Goal: Information Seeking & Learning: Learn about a topic

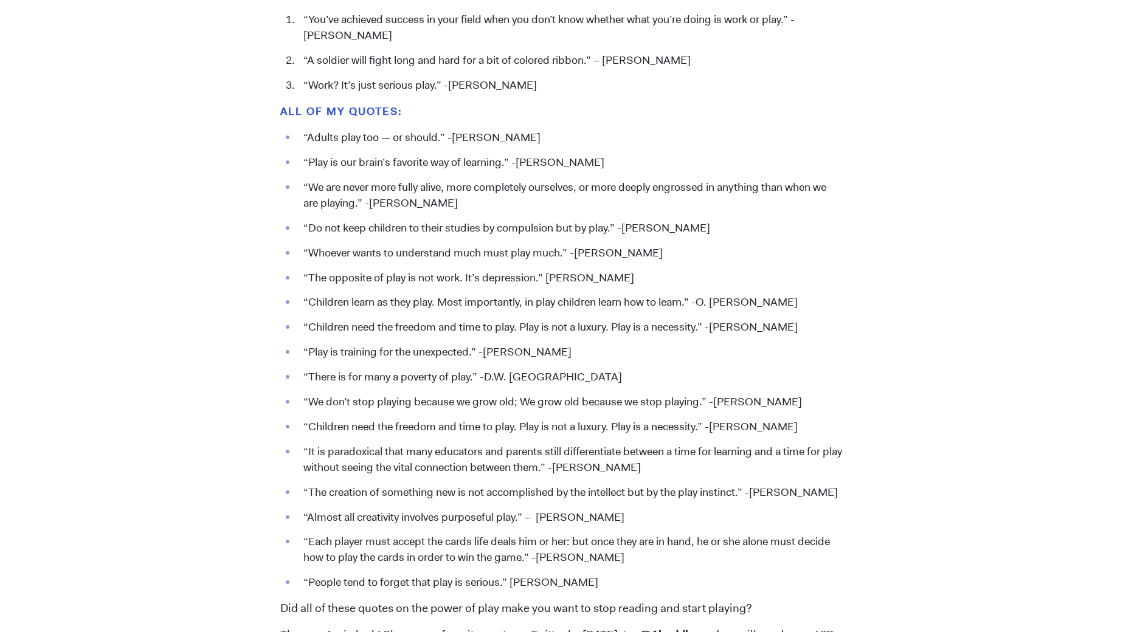
scroll to position [1351, 0]
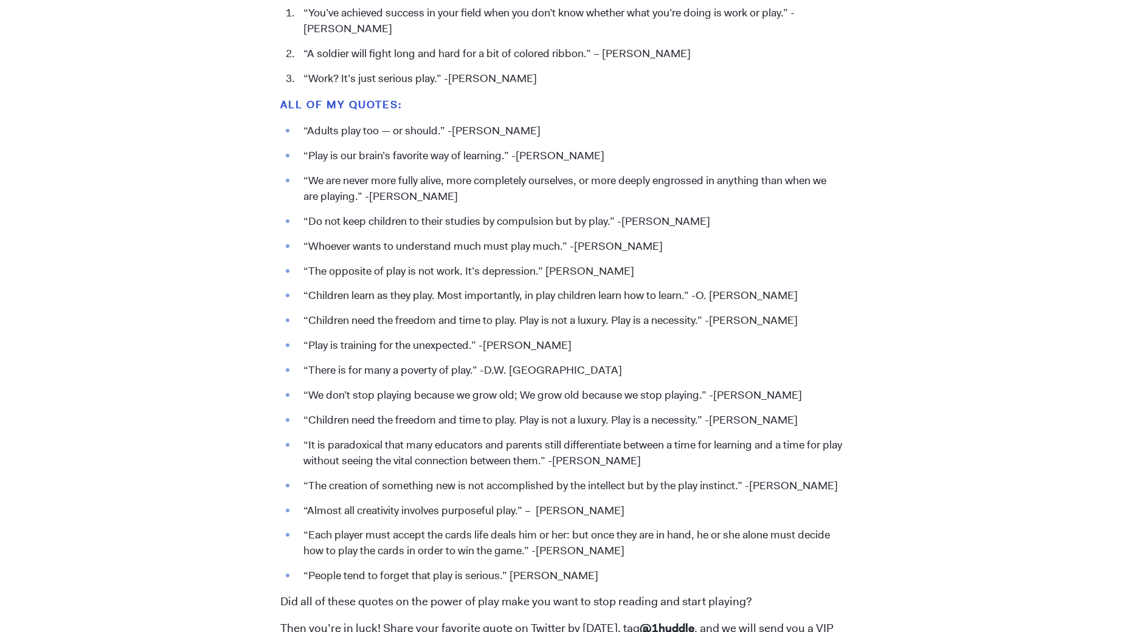
drag, startPoint x: 822, startPoint y: 394, endPoint x: 308, endPoint y: 400, distance: 514.4
click at [308, 400] on li "“We don’t stop playing because we grow old; We grow old because we stop playing…" at bounding box center [569, 396] width 545 height 16
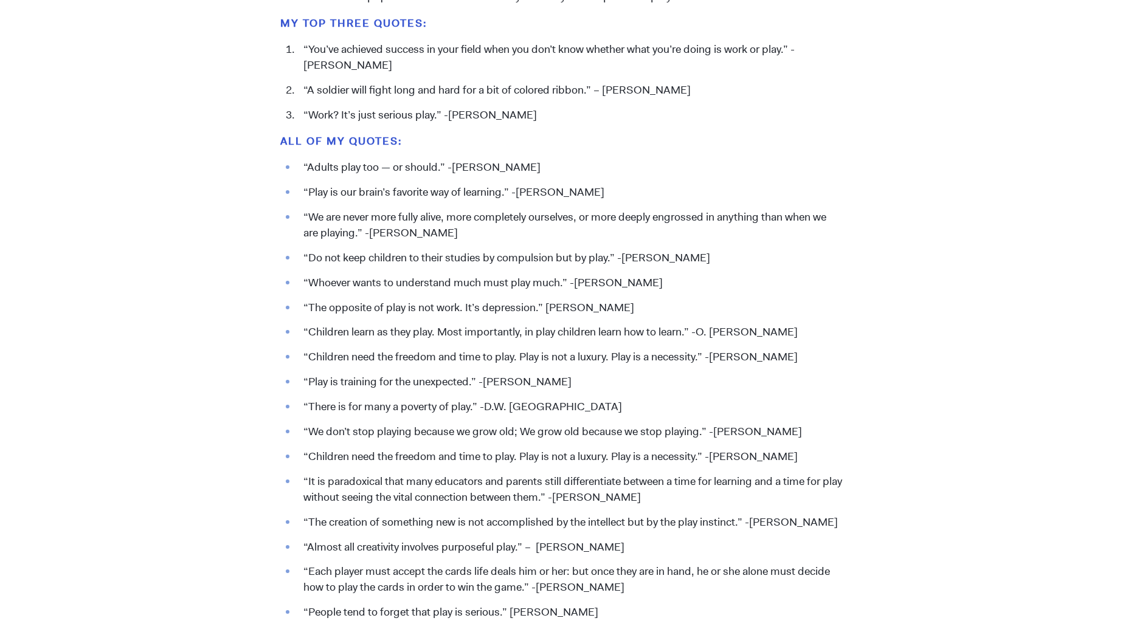
scroll to position [1313, 0]
drag, startPoint x: 683, startPoint y: 283, endPoint x: 309, endPoint y: 286, distance: 373.3
click at [309, 286] on li "“Whoever wants to understand much must play much.” -[PERSON_NAME]" at bounding box center [569, 285] width 545 height 16
copy li "Whoever wants to understand much must play much.” -[PERSON_NAME]"
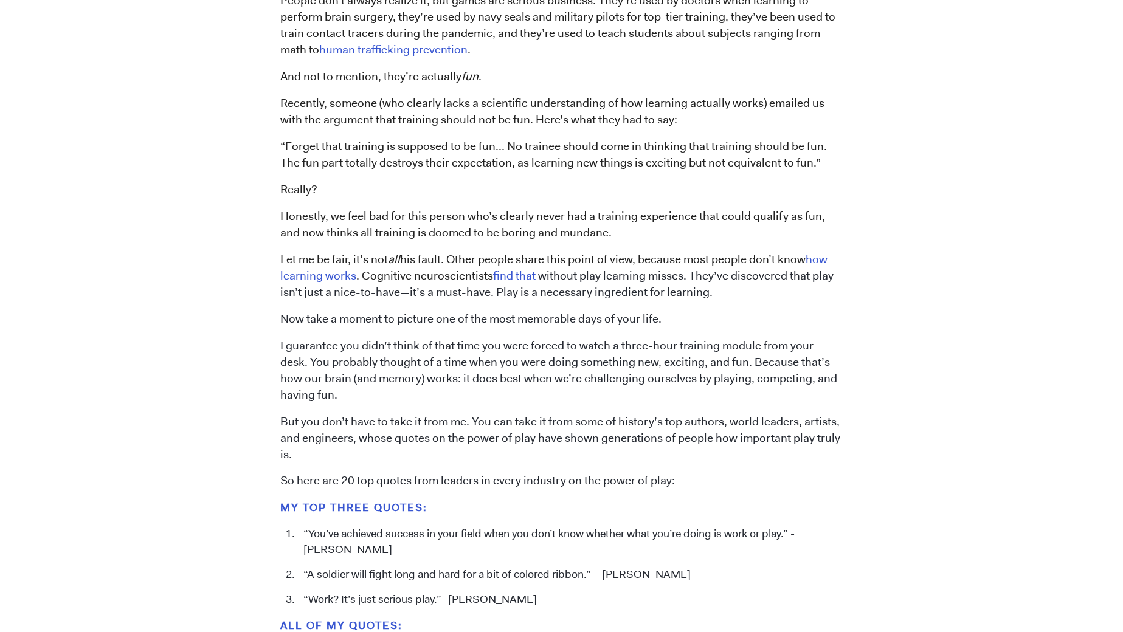
scroll to position [738, 0]
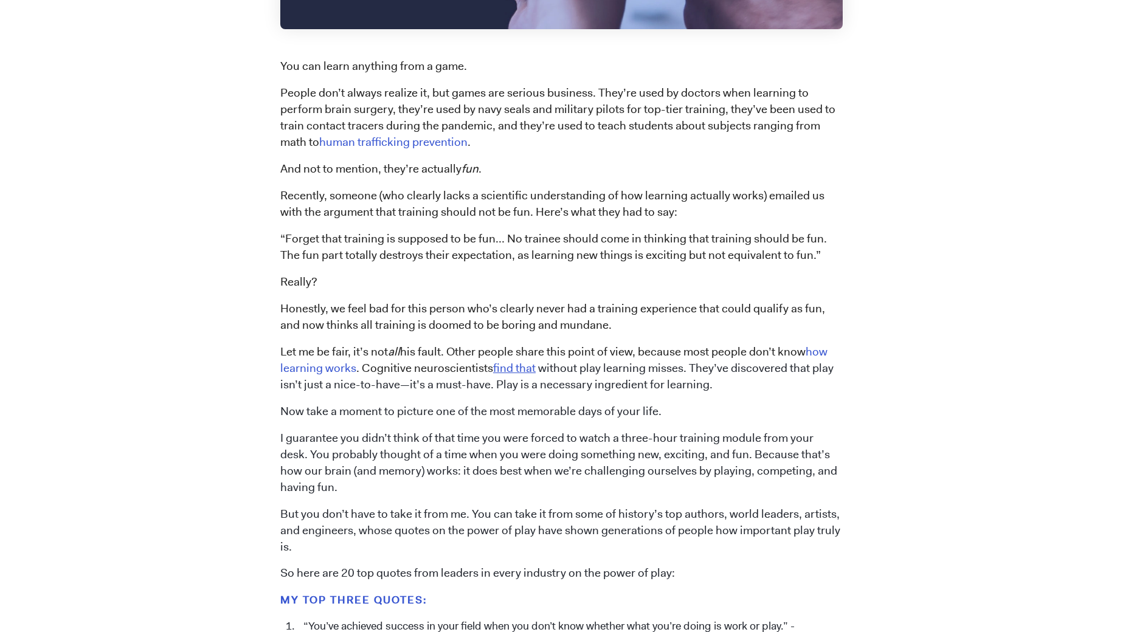
click at [518, 371] on link "find that" at bounding box center [514, 368] width 43 height 15
